Goal: Find specific page/section: Find specific page/section

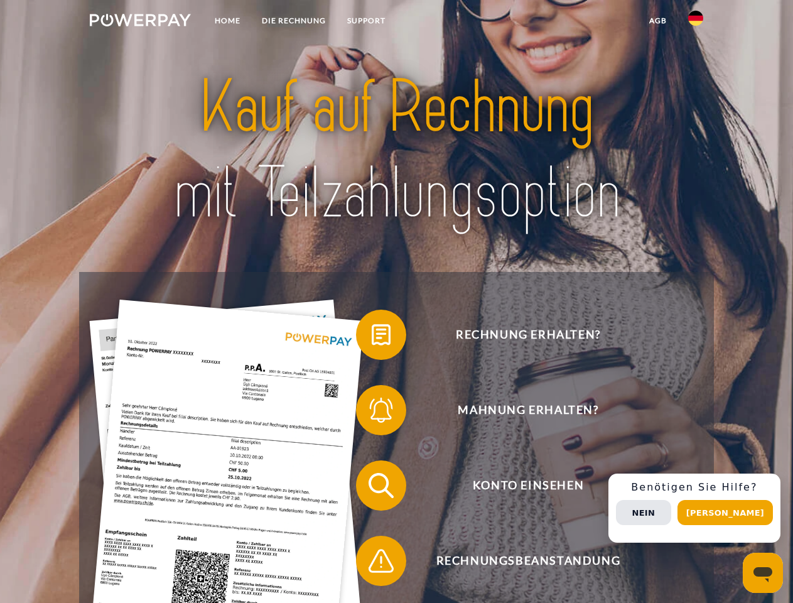
click at [140, 22] on img at bounding box center [140, 20] width 101 height 13
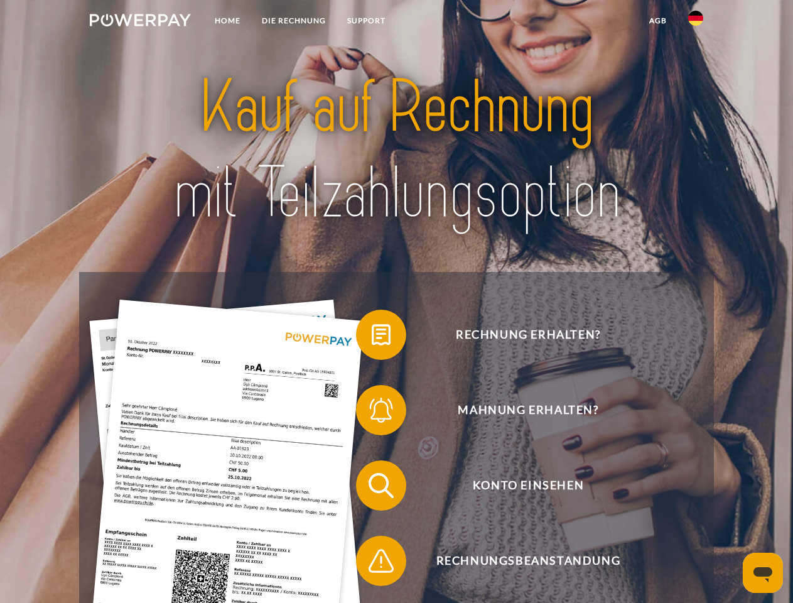
click at [696, 22] on img at bounding box center [695, 18] width 15 height 15
click at [658, 21] on link "agb" at bounding box center [658, 20] width 39 height 23
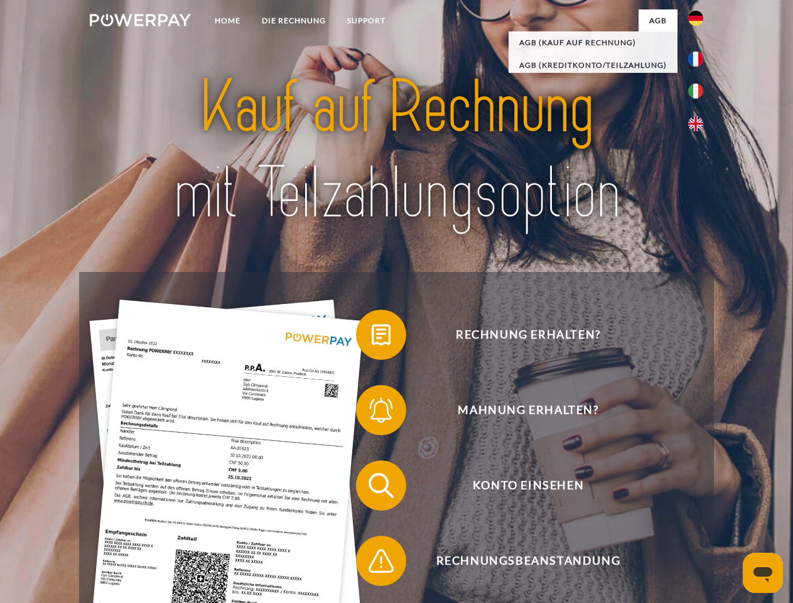
click at [372, 337] on span at bounding box center [362, 334] width 63 height 63
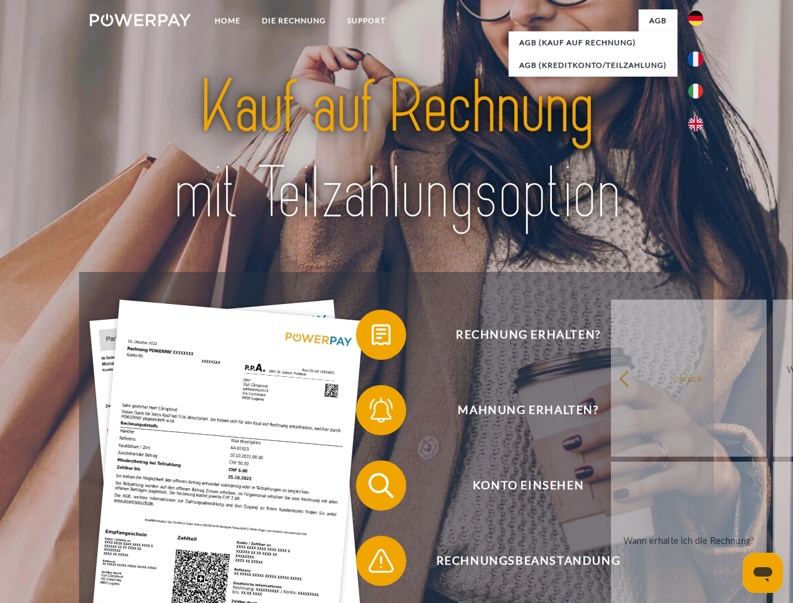
click at [372, 488] on div "Rechnung erhalten? Mahnung erhalten? Konto einsehen" at bounding box center [396, 523] width 634 height 503
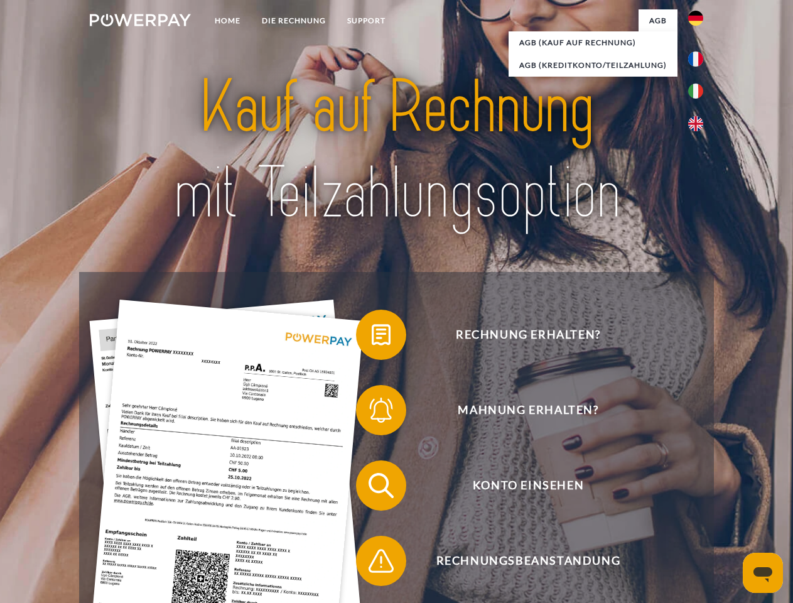
click at [372, 563] on span at bounding box center [362, 561] width 63 height 63
click at [699, 508] on div "Rechnung erhalten? Mahnung erhalten? Konto einsehen" at bounding box center [396, 523] width 634 height 503
click at [668, 511] on span "Konto einsehen" at bounding box center [528, 485] width 308 height 50
click at [730, 513] on header "Home DIE RECHNUNG SUPPORT" at bounding box center [396, 434] width 793 height 868
